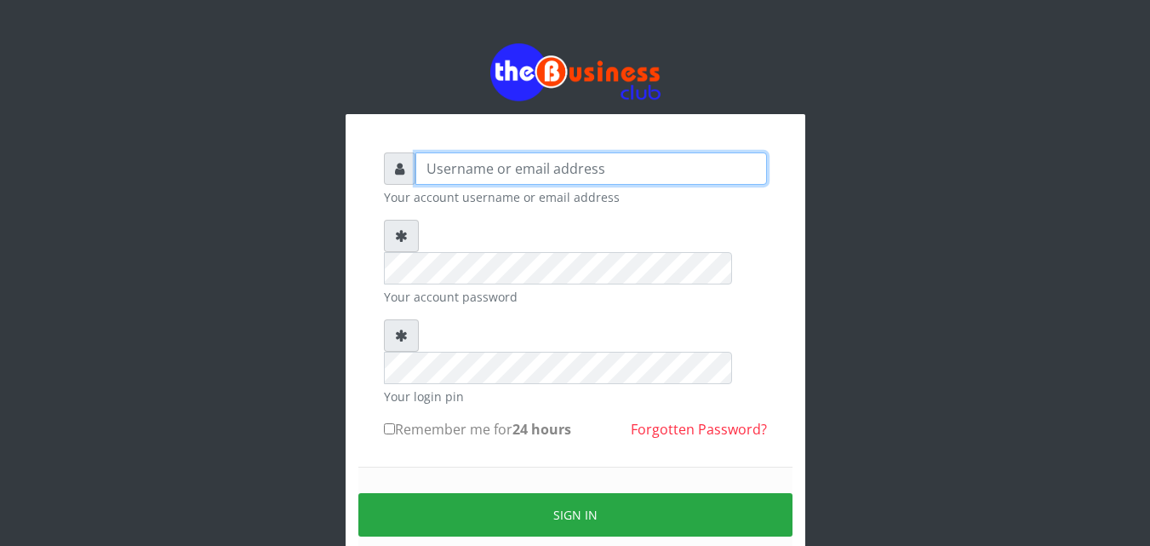
click at [656, 168] on input "text" at bounding box center [591, 168] width 352 height 32
click at [596, 168] on input "[EMAIL_ADDRESS]." at bounding box center [591, 168] width 352 height 32
type input "[EMAIL_ADDRESS][DOMAIN_NAME]"
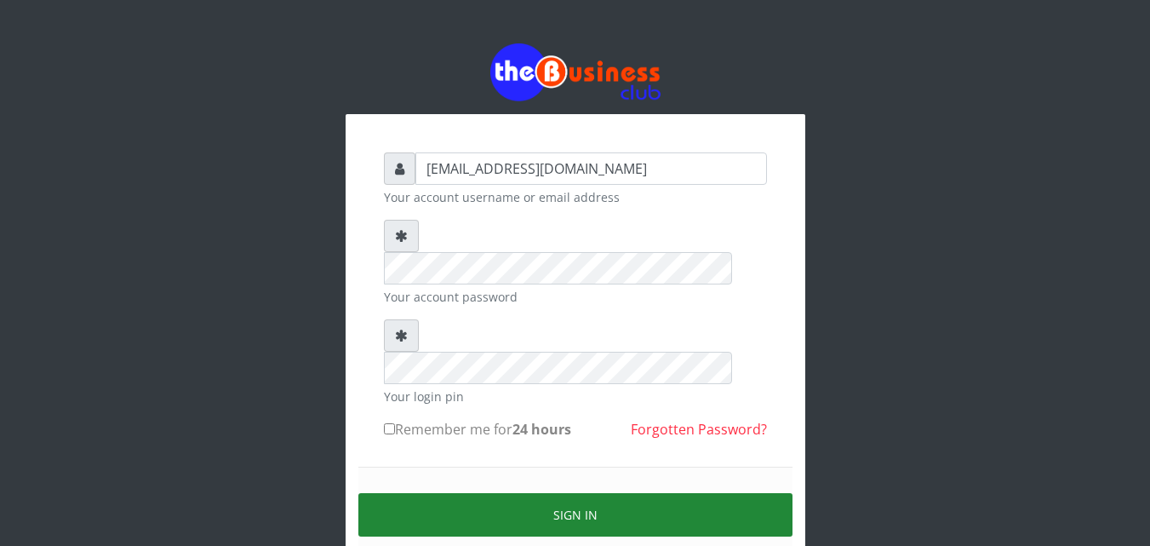
click at [603, 493] on button "Sign in" at bounding box center [575, 514] width 434 height 43
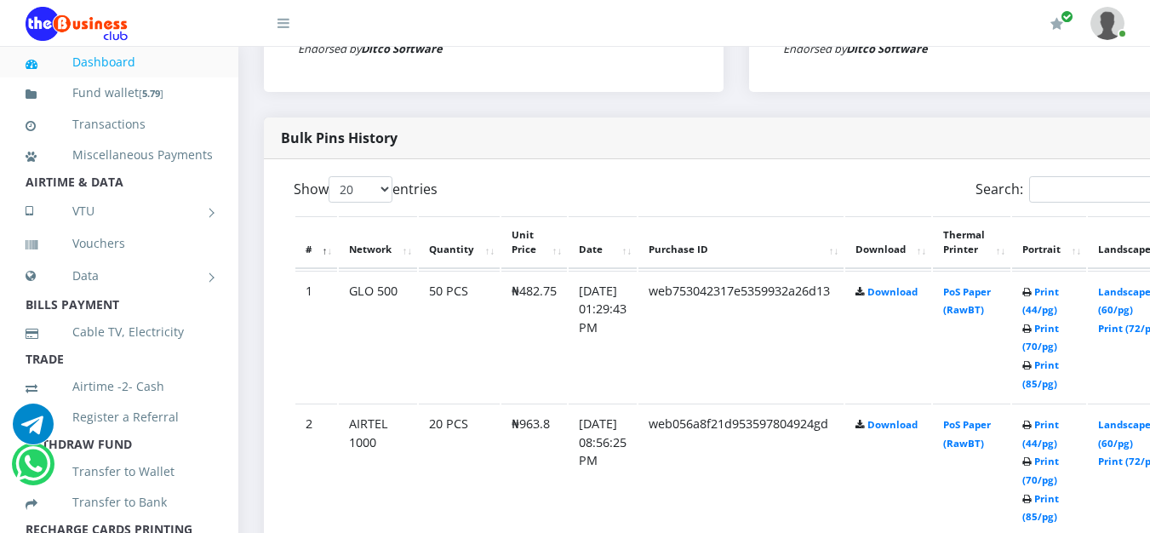
scroll to position [793, 0]
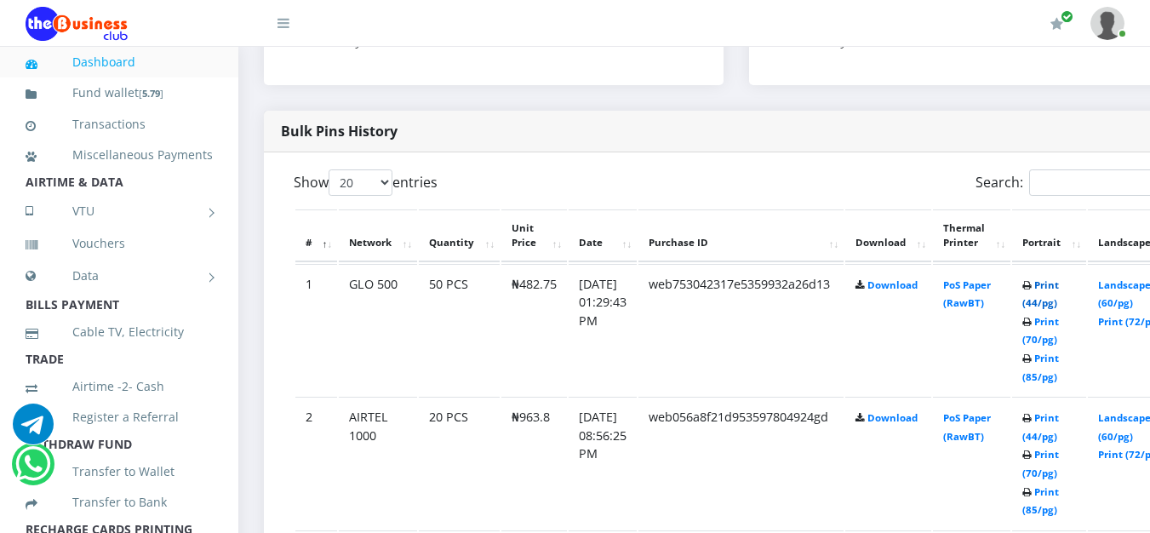
click at [1059, 306] on link "Print (44/pg)" at bounding box center [1040, 293] width 37 height 31
